Goal: Navigation & Orientation: Find specific page/section

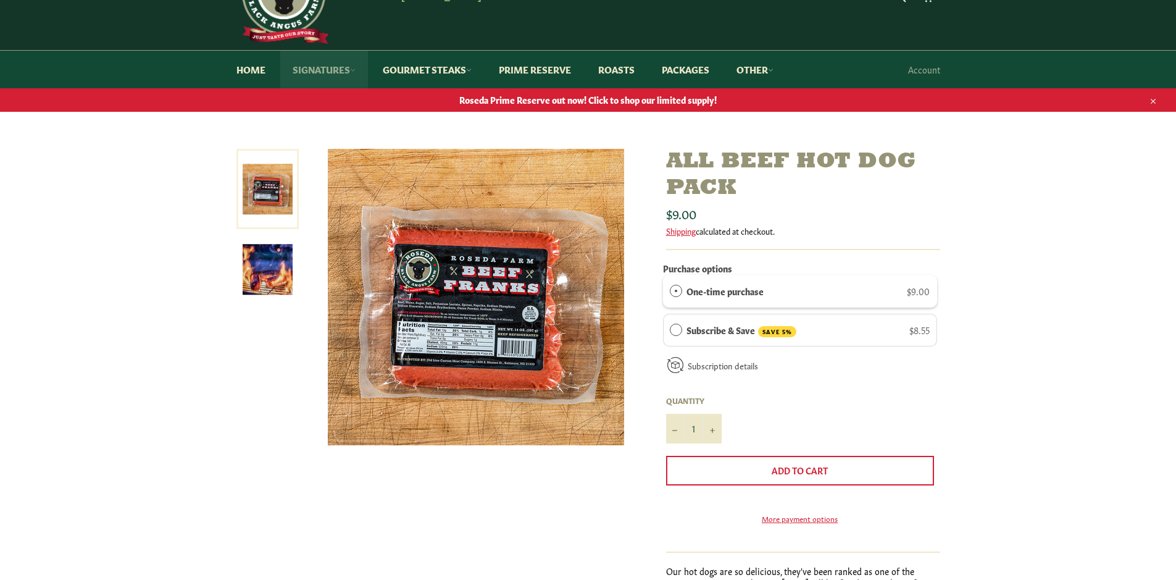
click at [345, 68] on link "Signatures" at bounding box center [324, 70] width 88 height 38
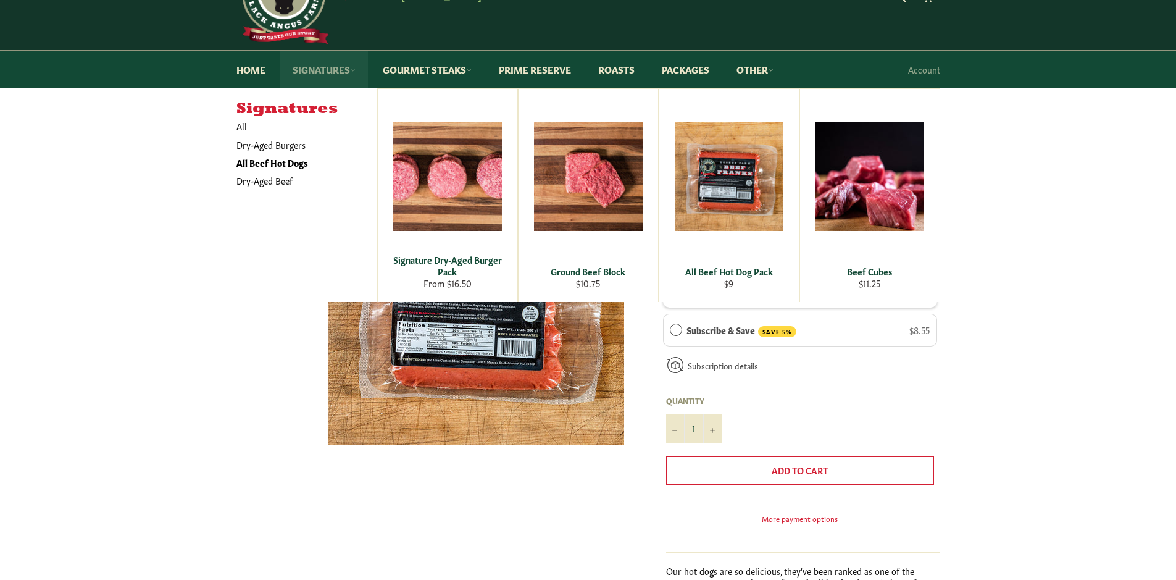
click at [345, 68] on link "Signatures" at bounding box center [324, 70] width 88 height 38
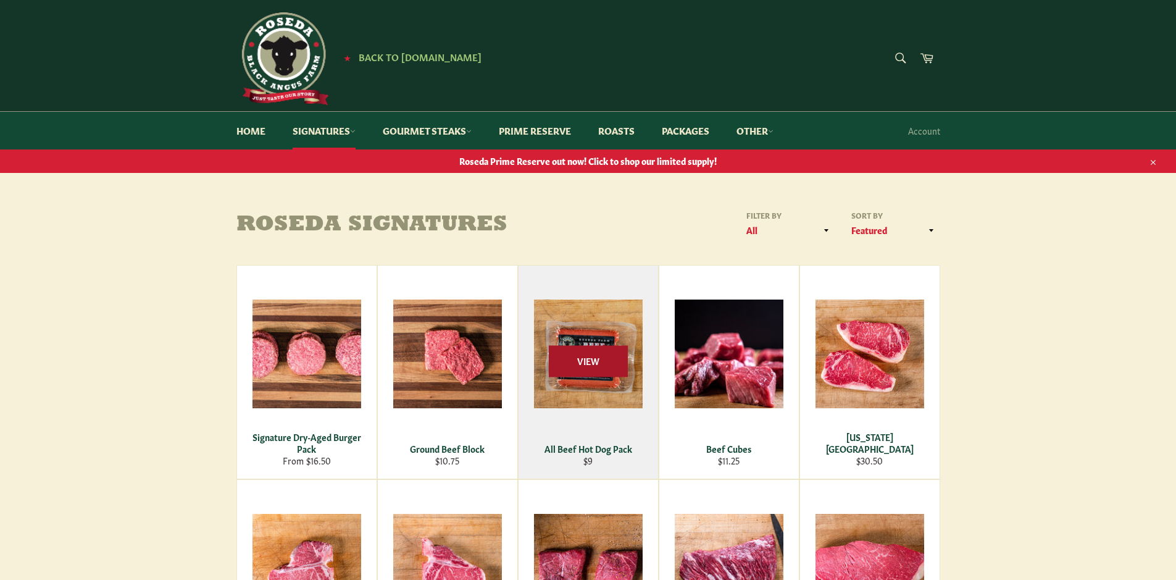
click at [560, 374] on span "View" at bounding box center [588, 360] width 79 height 31
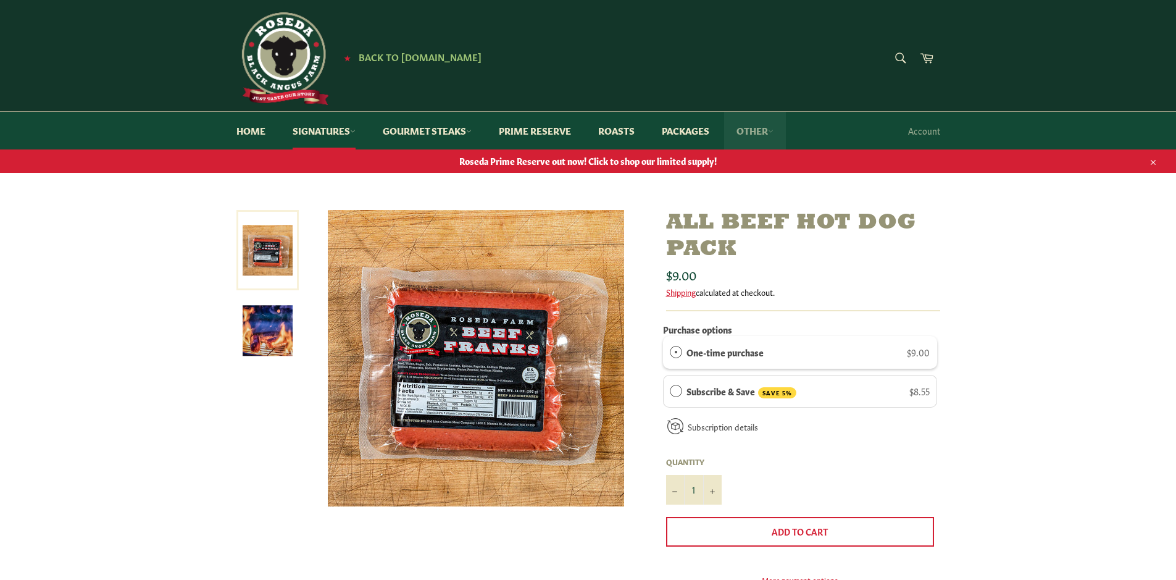
click at [756, 131] on link "Other" at bounding box center [755, 131] width 62 height 38
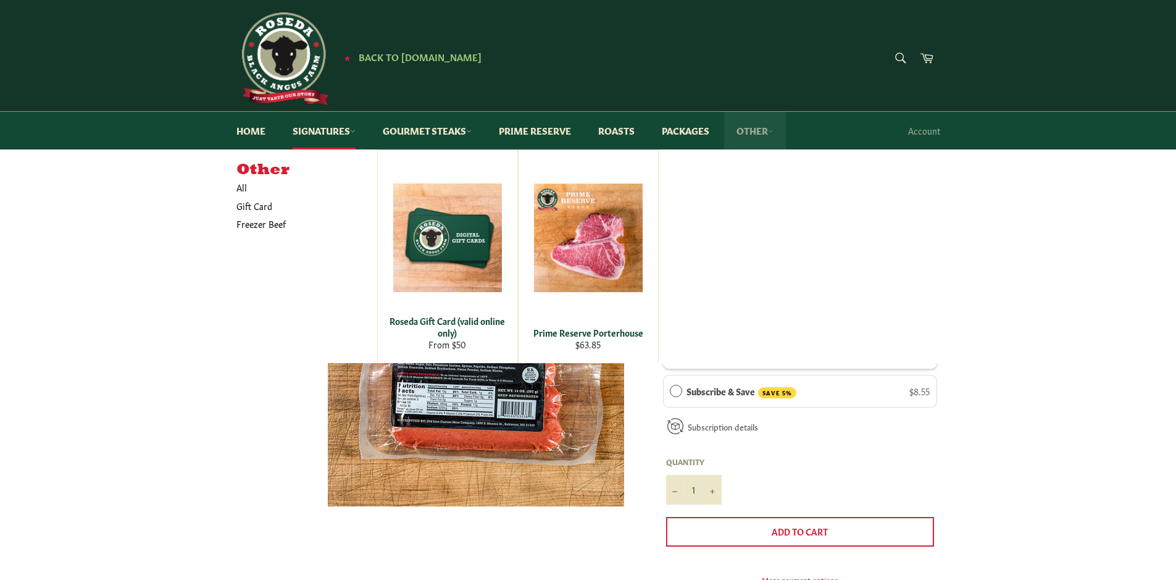
click at [756, 131] on link "Other" at bounding box center [755, 131] width 62 height 38
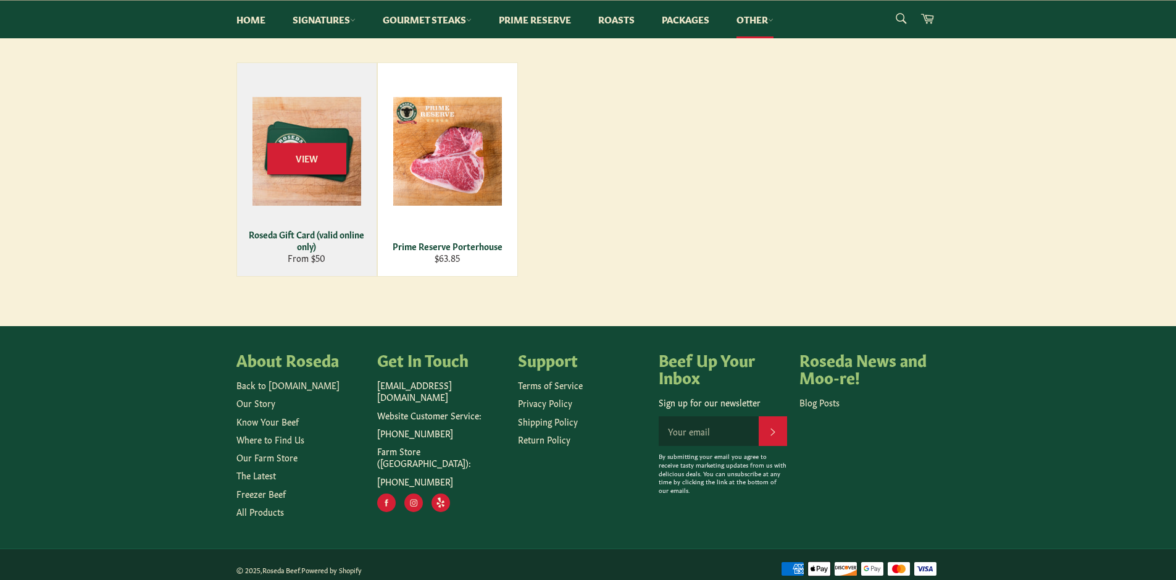
scroll to position [211, 0]
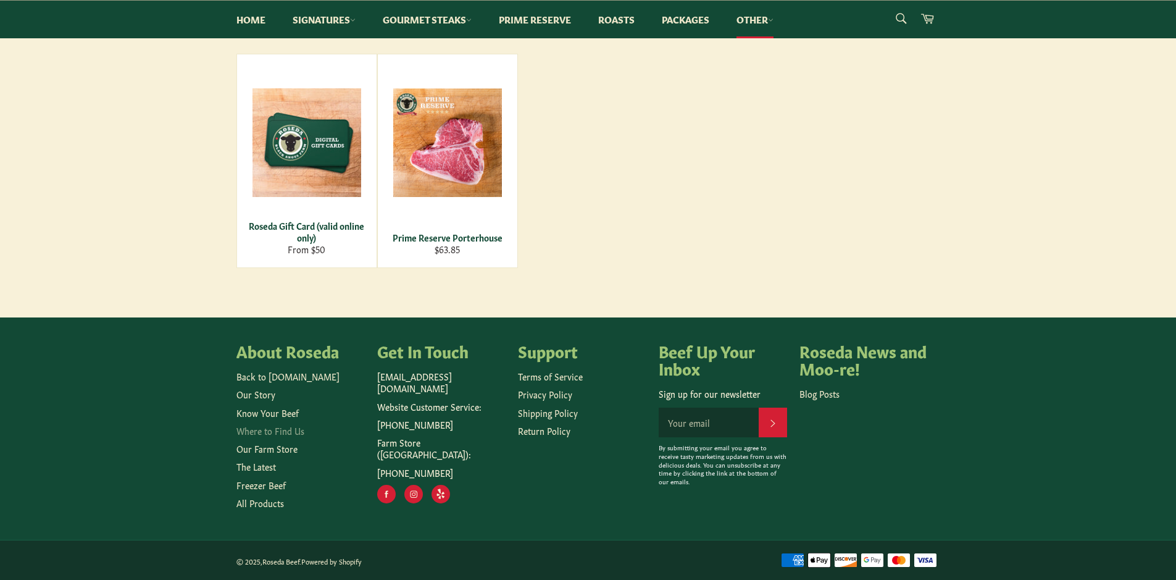
click at [255, 427] on link "Where to Find Us" at bounding box center [270, 430] width 68 height 12
click at [341, 16] on link "Signatures" at bounding box center [324, 20] width 88 height 38
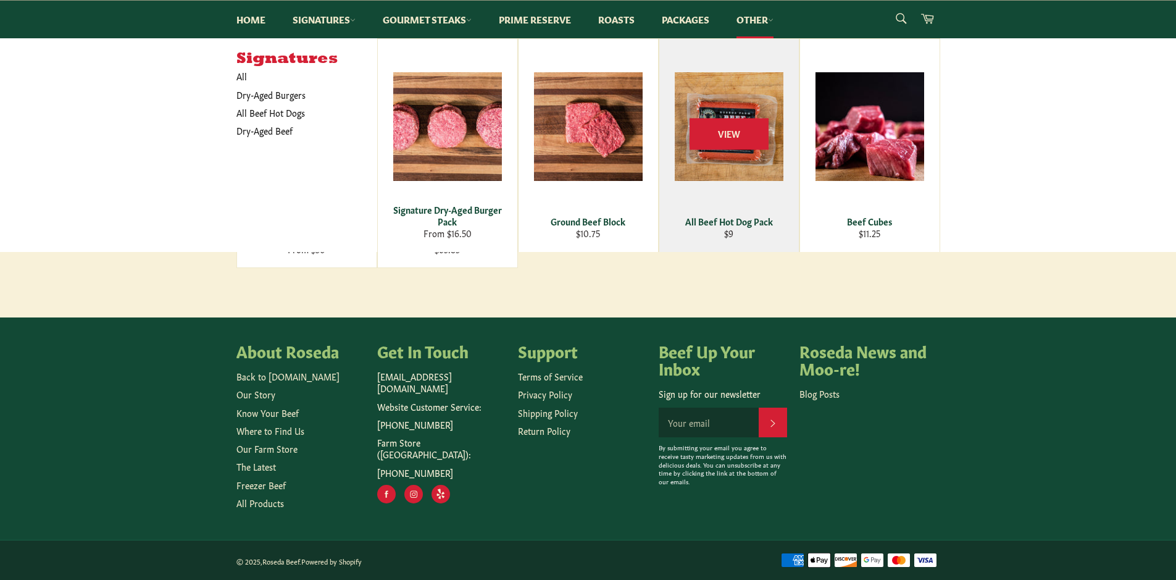
click at [694, 157] on div "View" at bounding box center [728, 145] width 139 height 213
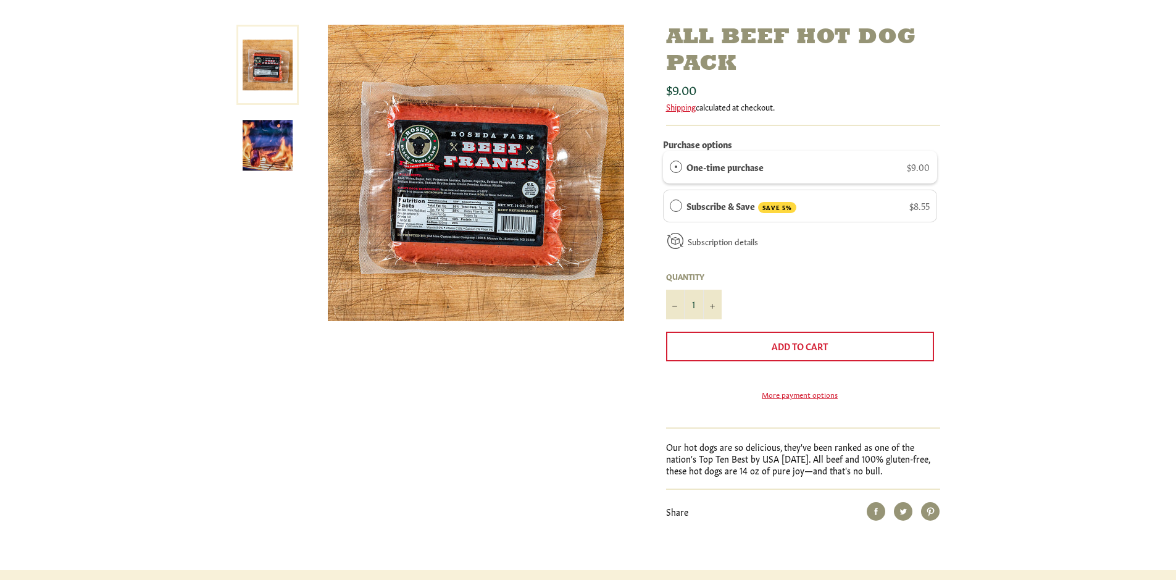
scroll to position [61, 0]
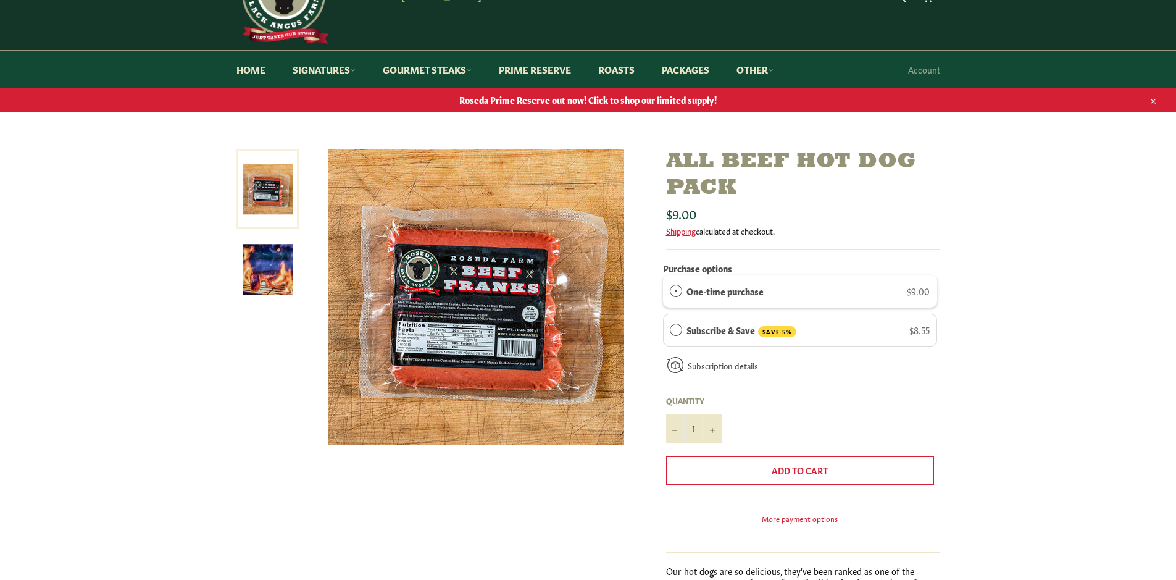
click at [262, 278] on img at bounding box center [268, 269] width 50 height 50
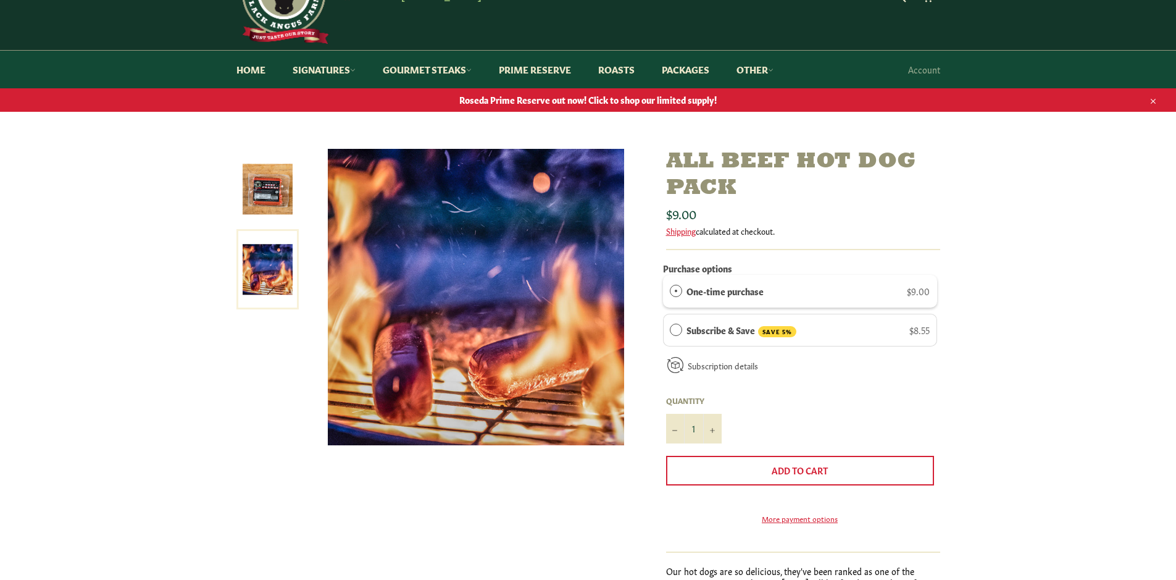
click at [259, 202] on img at bounding box center [268, 189] width 50 height 50
